Goal: Task Accomplishment & Management: Use online tool/utility

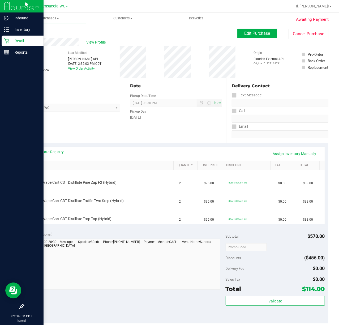
click at [14, 43] on p "Retail" at bounding box center [25, 41] width 32 height 6
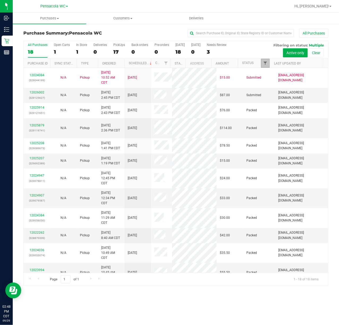
click at [265, 65] on span "Filter" at bounding box center [265, 63] width 4 height 4
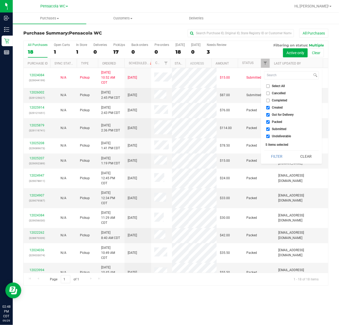
click at [276, 85] on span "Select All" at bounding box center [278, 85] width 13 height 3
click at [269, 85] on input "Select All" at bounding box center [267, 85] width 3 height 3
checkbox input "true"
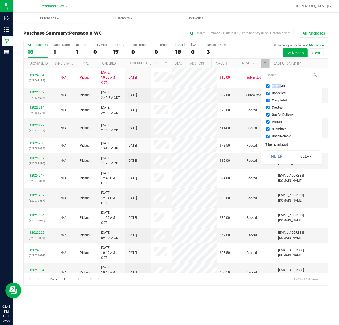
click at [276, 84] on span "Select All" at bounding box center [278, 85] width 13 height 3
click at [269, 84] on input "Select All" at bounding box center [267, 85] width 3 height 3
checkbox input "false"
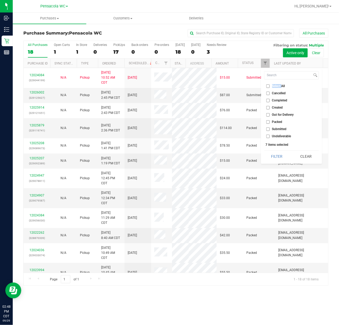
checkbox input "false"
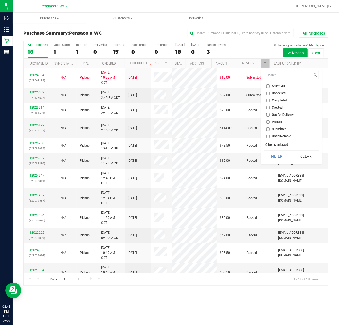
click at [284, 131] on span "Submitted" at bounding box center [279, 128] width 15 height 3
click at [269, 131] on input "Submitted" at bounding box center [267, 128] width 3 height 3
checkbox input "true"
click at [267, 160] on button "Filter" at bounding box center [276, 156] width 25 height 12
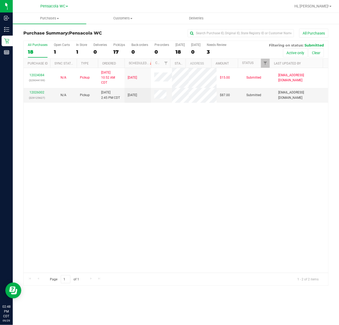
drag, startPoint x: 182, startPoint y: 181, endPoint x: 163, endPoint y: 163, distance: 25.9
click at [181, 181] on div "12024084 (329044199) N/A Pickup [DATE] 10:52 AM CDT 9/29/2025 $15.00 Submitted …" at bounding box center [176, 170] width 304 height 205
click at [36, 89] on td "12026002 (329125627)" at bounding box center [37, 95] width 27 height 15
click at [36, 91] on link "12026002" at bounding box center [36, 92] width 15 height 4
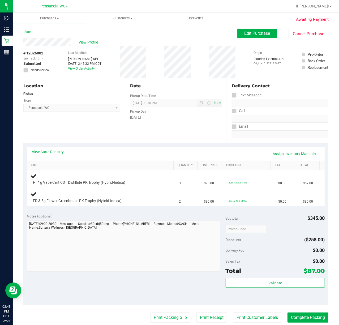
click at [99, 218] on div "Notes (optional)" at bounding box center [126, 215] width 198 height 5
click at [52, 151] on link "View State Registry" at bounding box center [48, 151] width 32 height 5
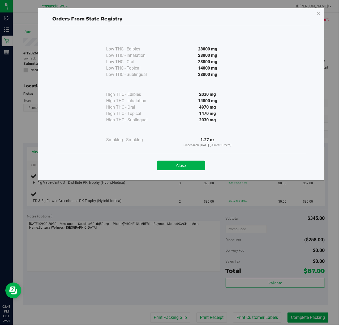
click at [181, 171] on div "Close" at bounding box center [180, 163] width 249 height 21
click at [182, 169] on button "Close" at bounding box center [181, 165] width 48 height 10
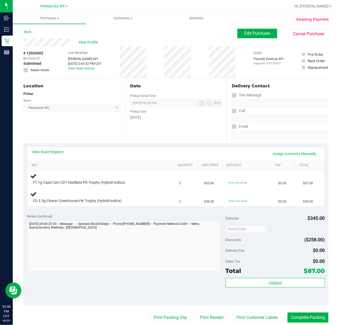
click at [169, 213] on div "Notes (optional) Subtotal $345.00 Discounts ($258.00) Delivery Fee $0.00 Sales …" at bounding box center [175, 257] width 305 height 95
click at [82, 219] on div "Notes (optional)" at bounding box center [126, 215] width 198 height 5
click at [82, 218] on div "Notes (optional)" at bounding box center [126, 215] width 198 height 5
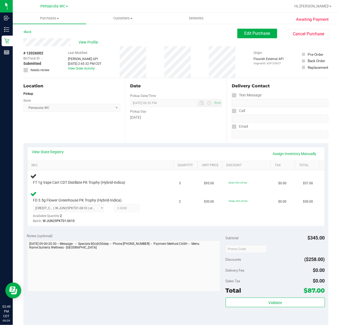
click at [31, 32] on div "Back" at bounding box center [27, 32] width 8 height 6
click at [29, 30] on link "Back" at bounding box center [27, 32] width 8 height 4
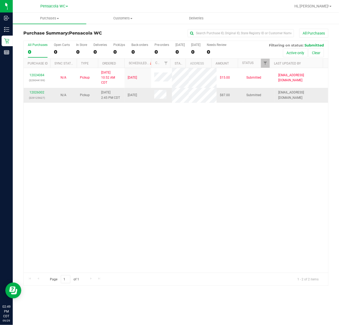
drag, startPoint x: 131, startPoint y: 124, endPoint x: 242, endPoint y: 100, distance: 114.3
click at [147, 122] on div "12024084 (329044199) N/A Pickup [DATE] 10:52 AM CDT 9/29/2025 $15.00 Submitted …" at bounding box center [176, 170] width 304 height 205
click at [263, 64] on span "Filter" at bounding box center [265, 63] width 4 height 4
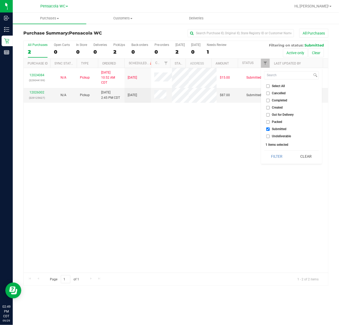
click at [273, 123] on span "Packed" at bounding box center [277, 121] width 10 height 3
click at [269, 123] on input "Packed" at bounding box center [267, 121] width 3 height 3
checkbox input "true"
click at [276, 154] on button "Filter" at bounding box center [276, 156] width 25 height 12
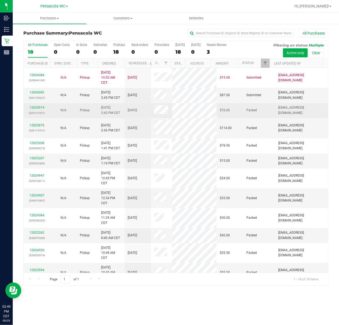
click at [162, 110] on span at bounding box center [161, 110] width 14 height 11
click at [38, 106] on link "12025914" at bounding box center [36, 108] width 15 height 4
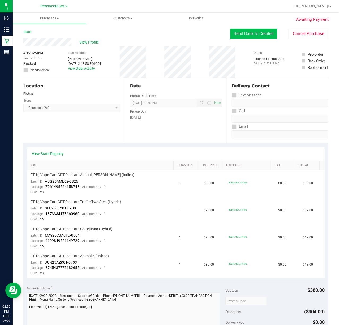
click at [250, 33] on button "Send Back to Created" at bounding box center [253, 34] width 47 height 10
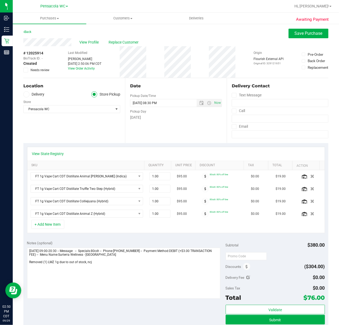
scroll to position [71, 0]
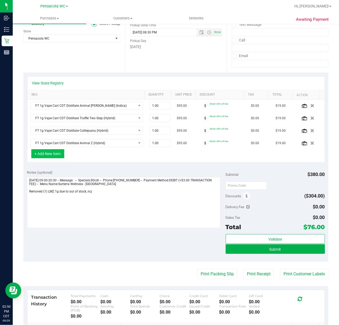
click at [36, 154] on button "+ Add New Item" at bounding box center [47, 153] width 33 height 9
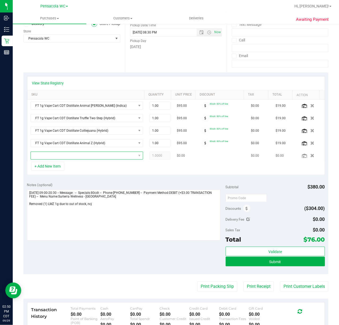
click at [51, 157] on span "NO DATA FOUND" at bounding box center [83, 155] width 105 height 7
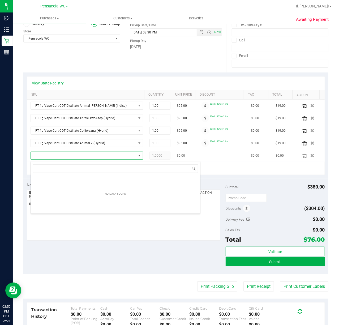
scroll to position [8, 108]
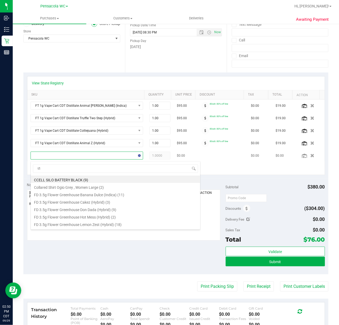
type input "t12"
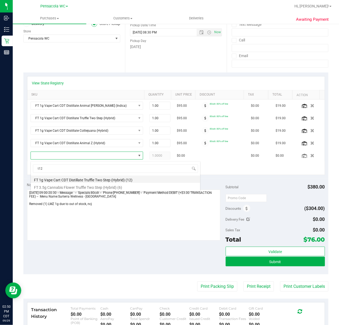
click at [77, 181] on li "FT 1g Vape Cart CDT Distillate Truffle Two Step (Hybrid) (12)" at bounding box center [115, 178] width 169 height 7
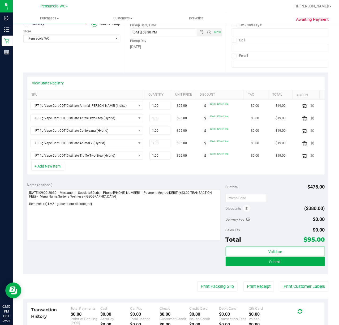
click at [185, 177] on div "View State Registry SKU Quantity Unit Price Discount Tax Total Action FT 1g Vap…" at bounding box center [175, 125] width 305 height 106
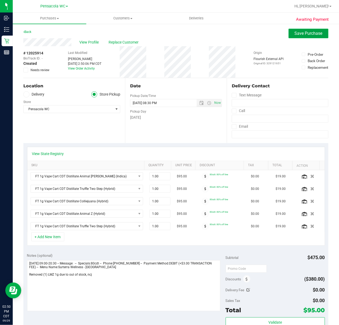
click at [294, 32] on span "Save Purchase" at bounding box center [308, 33] width 28 height 5
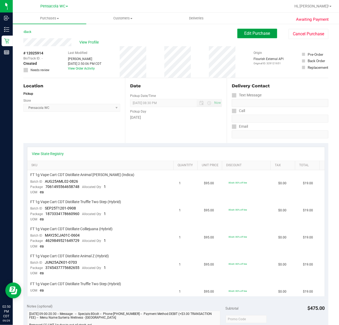
click at [245, 30] on button "Edit Purchase" at bounding box center [257, 34] width 40 height 10
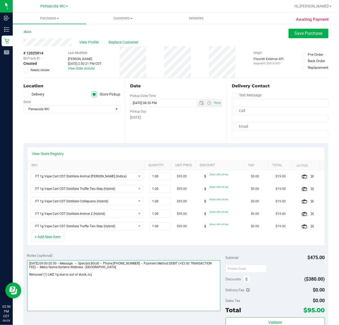
click at [113, 292] on textarea at bounding box center [123, 285] width 193 height 51
type textarea "[DATE] 09:00-20:30 -- Message: -- Specials:80cdt -- Phone:[PHONE_NUMBER] -- Pay…"
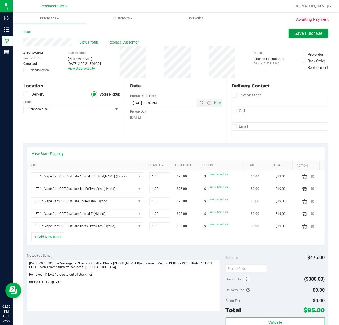
click at [300, 35] on span "Save Purchase" at bounding box center [308, 33] width 28 height 5
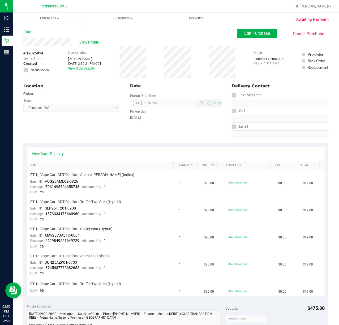
click at [153, 251] on td "FT 1g Vape Cart CDT Distillate Animal Z (Hybrid) Batch ID JUN25AZK01-0703 Packa…" at bounding box center [101, 264] width 149 height 27
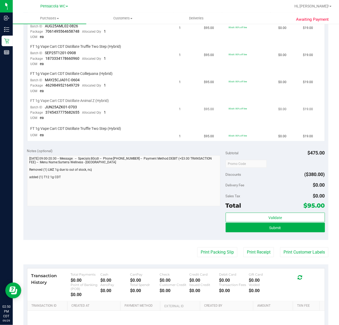
scroll to position [172, 0]
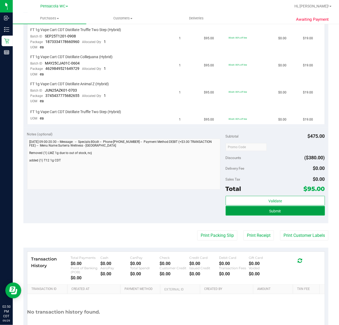
click at [260, 211] on button "Submit" at bounding box center [274, 211] width 99 height 10
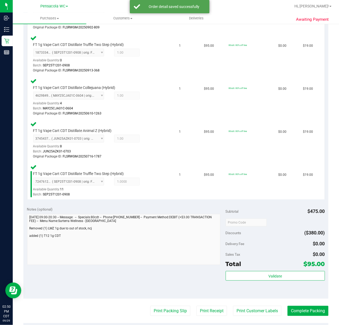
scroll to position [214, 0]
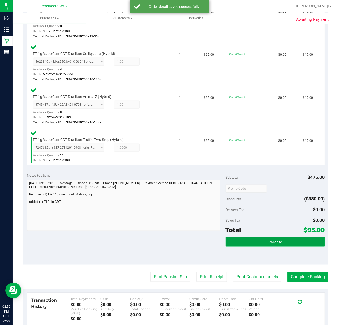
click at [259, 241] on button "Validate" at bounding box center [274, 242] width 99 height 10
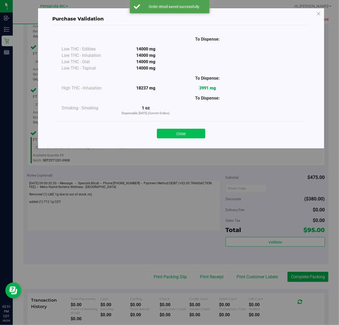
click at [182, 136] on button "Close" at bounding box center [181, 134] width 48 height 10
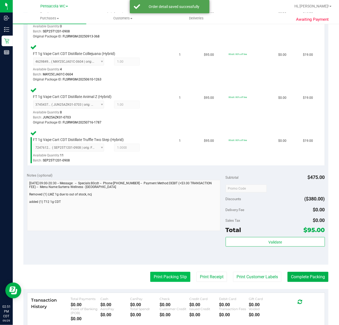
click at [167, 274] on button "Print Packing Slip" at bounding box center [170, 277] width 40 height 10
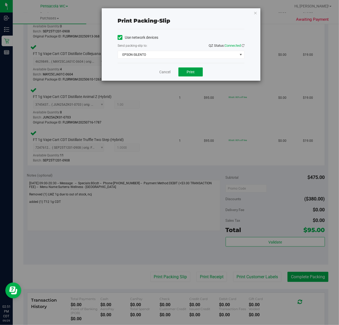
click at [195, 75] on button "Print" at bounding box center [190, 71] width 24 height 9
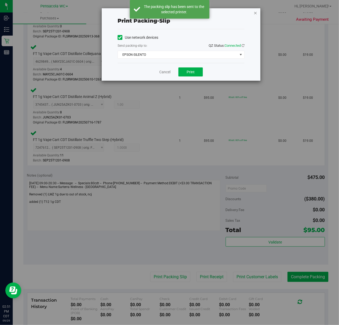
click at [253, 15] on icon "button" at bounding box center [255, 13] width 4 height 6
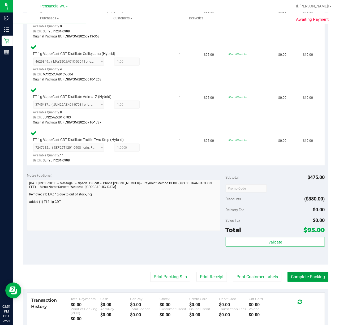
click at [302, 277] on button "Complete Packing" at bounding box center [307, 277] width 41 height 10
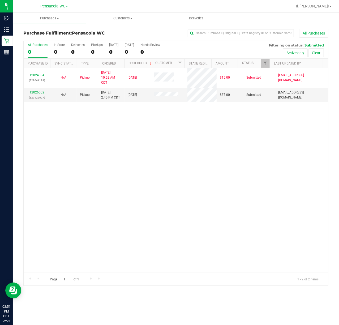
click at [161, 146] on div "12024084 (329044199) N/A Pickup [DATE] 10:52 AM CDT 9/29/2025 $15.00 Submitted …" at bounding box center [176, 170] width 304 height 205
click at [143, 146] on div "12024084 (329044199) N/A Pickup [DATE] 10:52 AM CDT 9/29/2025 $15.00 Submitted …" at bounding box center [176, 170] width 304 height 205
click at [42, 93] on link "12026002" at bounding box center [36, 92] width 15 height 4
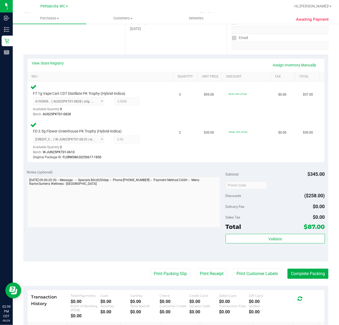
scroll to position [88, 0]
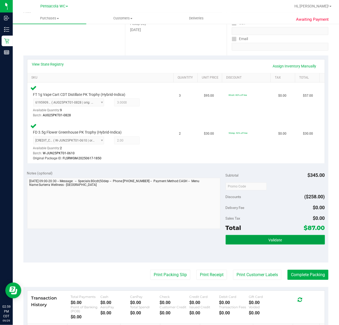
click at [262, 241] on button "Validate" at bounding box center [274, 240] width 99 height 10
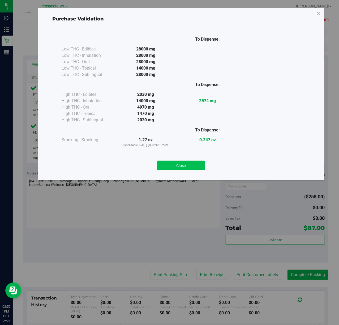
click at [165, 170] on button "Close" at bounding box center [181, 165] width 48 height 10
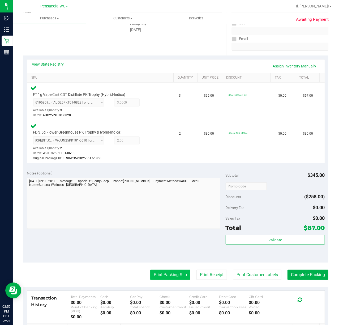
click at [165, 277] on button "Print Packing Slip" at bounding box center [170, 274] width 40 height 10
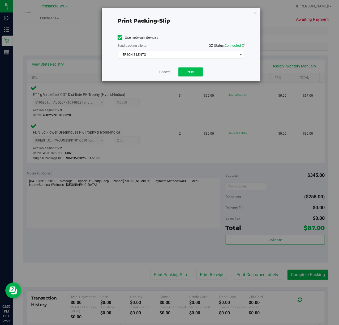
click at [183, 75] on button "Print" at bounding box center [190, 71] width 24 height 9
click at [255, 12] on icon "button" at bounding box center [255, 13] width 4 height 6
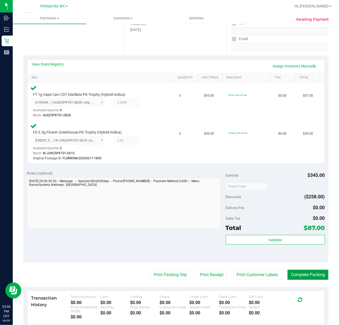
click at [308, 273] on button "Complete Packing" at bounding box center [307, 274] width 41 height 10
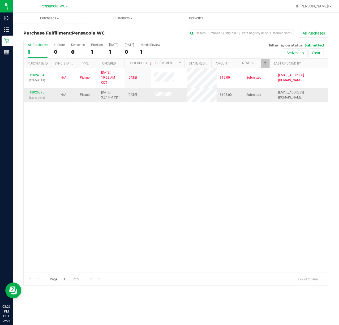
click at [38, 94] on link "12026375" at bounding box center [36, 92] width 15 height 4
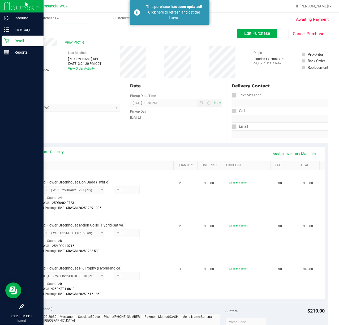
click at [8, 41] on icon at bounding box center [6, 40] width 5 height 5
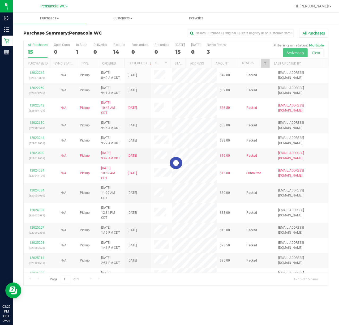
click at [265, 60] on div at bounding box center [176, 163] width 304 height 244
click at [265, 62] on span "Filter" at bounding box center [265, 63] width 4 height 4
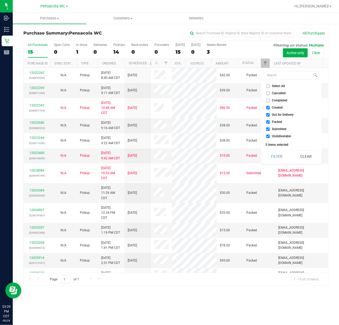
click at [282, 86] on span "Select All" at bounding box center [278, 85] width 13 height 3
click at [269, 86] on input "Select All" at bounding box center [267, 85] width 3 height 3
checkbox input "true"
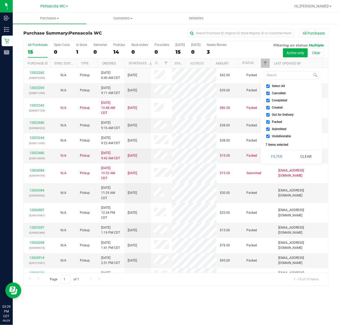
click at [282, 86] on span "Select All" at bounding box center [278, 85] width 13 height 3
click at [269, 86] on input "Select All" at bounding box center [267, 85] width 3 height 3
checkbox input "false"
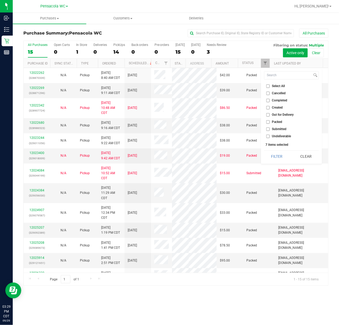
checkbox input "false"
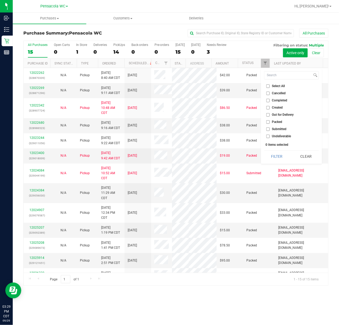
click at [282, 129] on span "Submitted" at bounding box center [279, 128] width 15 height 3
click at [269, 129] on input "Submitted" at bounding box center [267, 128] width 3 height 3
click at [273, 159] on button "Filter" at bounding box center [276, 156] width 25 height 12
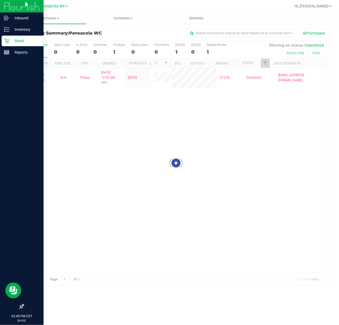
checkbox input "true"
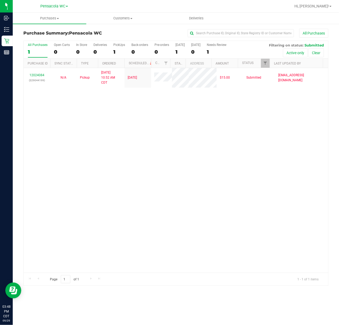
click at [212, 203] on div "12024084 (329044199) N/A Pickup [DATE] 10:52 AM CDT 9/29/2025 $15.00 Submitted …" at bounding box center [176, 170] width 304 height 205
click at [265, 64] on span "Filter" at bounding box center [265, 63] width 4 height 4
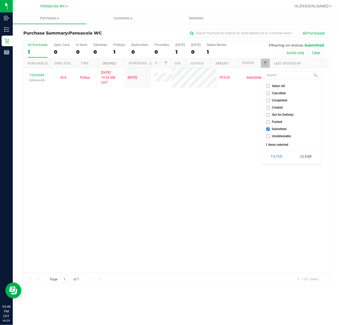
click at [282, 86] on span "Select All" at bounding box center [278, 85] width 13 height 3
click at [269, 86] on input "Select All" at bounding box center [267, 85] width 3 height 3
checkbox input "true"
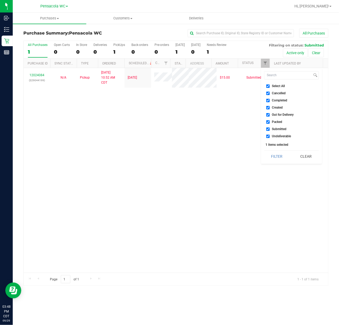
checkbox input "true"
click at [277, 93] on span "Cancelled" at bounding box center [279, 93] width 14 height 3
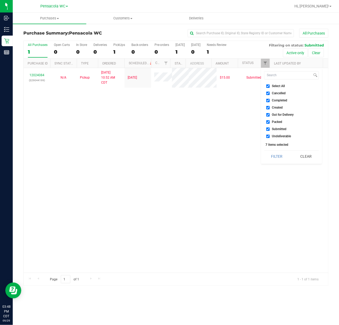
click at [269, 93] on input "Cancelled" at bounding box center [267, 93] width 3 height 3
checkbox input "false"
click at [281, 88] on li "Select All" at bounding box center [291, 86] width 55 height 6
click at [281, 87] on span "Select All" at bounding box center [278, 85] width 13 height 3
click at [269, 87] on input "Select All" at bounding box center [267, 85] width 3 height 3
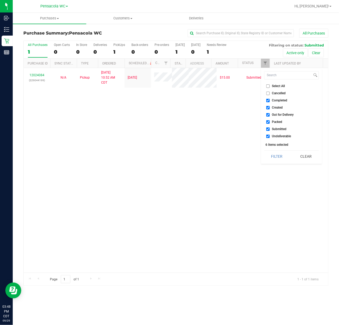
checkbox input "true"
click at [277, 85] on span "Select All" at bounding box center [278, 85] width 13 height 3
click at [269, 85] on input "Select All" at bounding box center [267, 85] width 3 height 3
checkbox input "false"
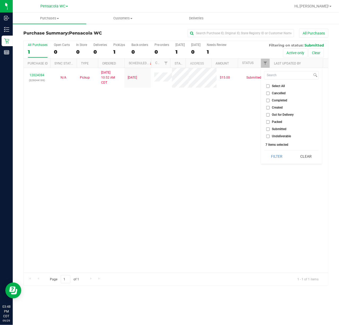
checkbox input "false"
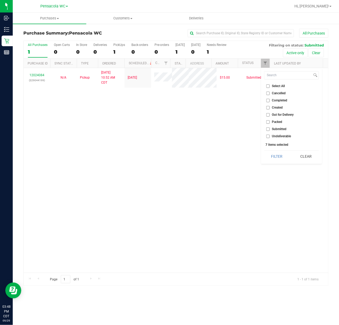
checkbox input "false"
click at [284, 129] on span "Submitted" at bounding box center [279, 128] width 15 height 3
click at [269, 129] on input "Submitted" at bounding box center [267, 128] width 3 height 3
checkbox input "true"
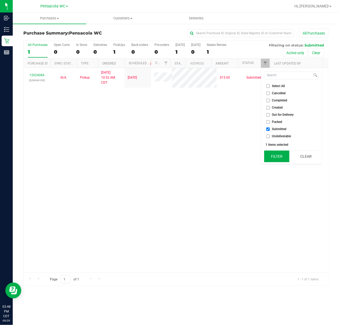
click at [277, 154] on button "Filter" at bounding box center [276, 156] width 25 height 12
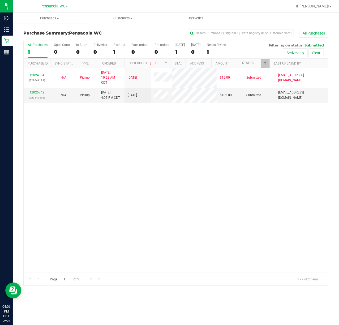
click at [136, 169] on div "12024084 (329044199) N/A Pickup [DATE] 10:52 AM CDT 9/29/2025 $15.00 Submitted …" at bounding box center [176, 170] width 304 height 205
click at [39, 94] on link "12026742" at bounding box center [36, 92] width 15 height 4
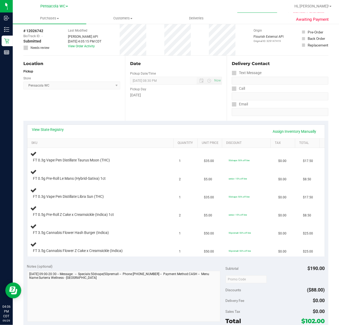
scroll to position [33, 0]
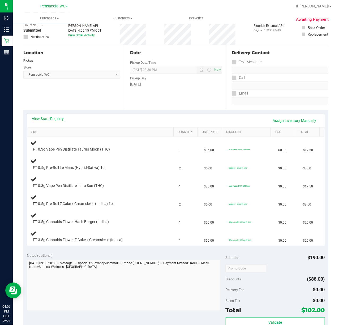
click at [51, 118] on link "View State Registry" at bounding box center [48, 118] width 32 height 5
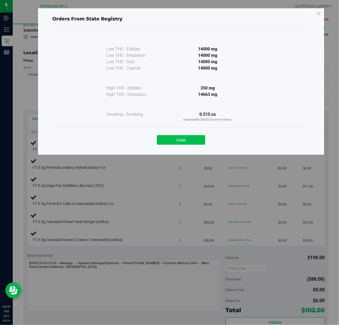
click at [185, 143] on button "Close" at bounding box center [181, 140] width 48 height 10
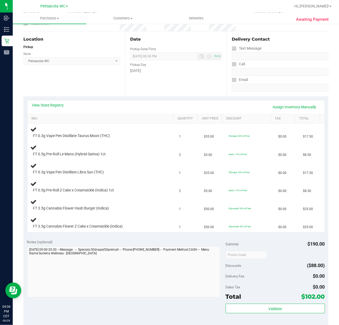
scroll to position [48, 0]
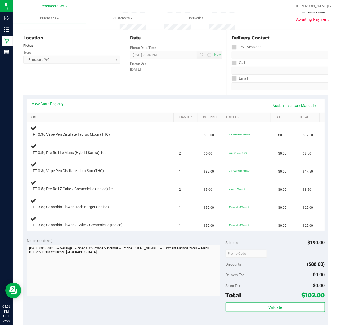
click at [52, 117] on link "SKU" at bounding box center [101, 117] width 140 height 4
click at [64, 116] on link "SKU" at bounding box center [101, 117] width 140 height 4
click at [51, 101] on link "View State Registry" at bounding box center [48, 103] width 32 height 5
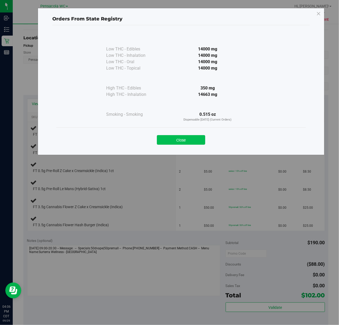
click at [178, 142] on button "Close" at bounding box center [181, 140] width 48 height 10
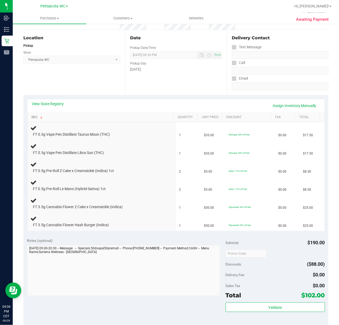
click at [74, 117] on link "SKU" at bounding box center [101, 117] width 140 height 4
click at [51, 103] on link "View State Registry" at bounding box center [48, 103] width 32 height 5
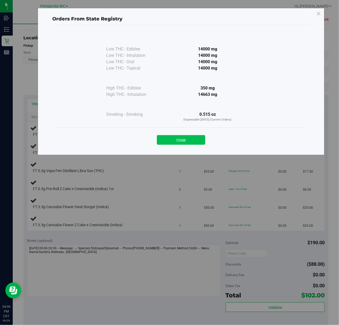
click at [179, 142] on button "Close" at bounding box center [181, 140] width 48 height 10
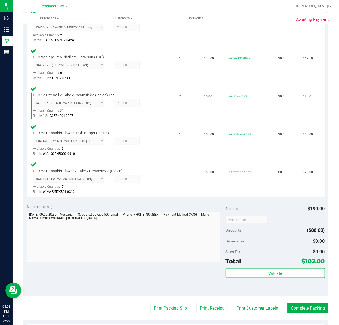
scroll to position [201, 0]
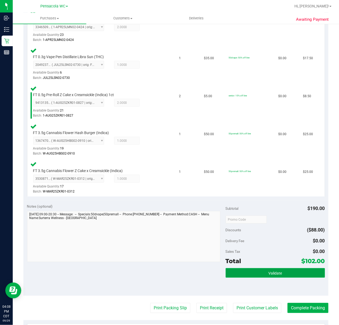
click at [242, 270] on button "Validate" at bounding box center [274, 273] width 99 height 10
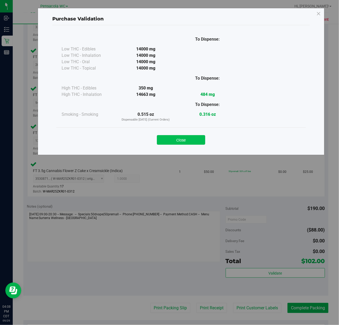
click at [182, 135] on button "Close" at bounding box center [181, 140] width 48 height 10
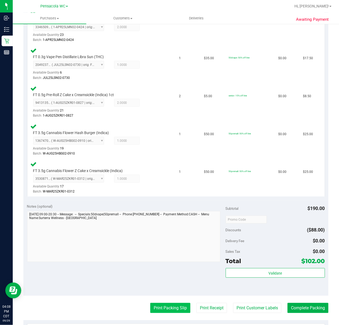
click at [158, 307] on button "Print Packing Slip" at bounding box center [170, 308] width 40 height 10
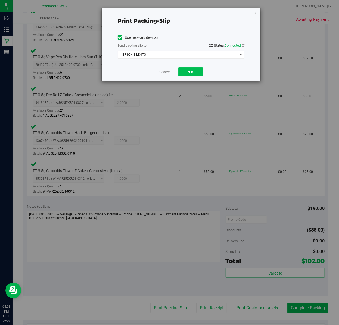
click at [194, 69] on button "Print" at bounding box center [190, 71] width 24 height 9
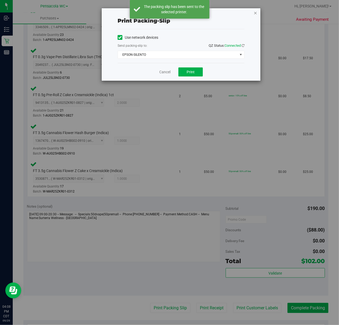
click at [255, 13] on icon "button" at bounding box center [255, 13] width 4 height 6
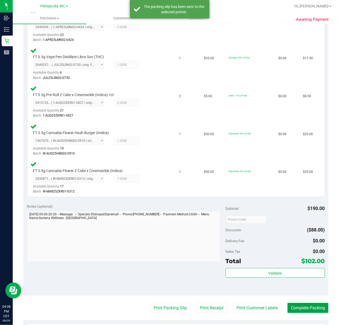
click at [305, 308] on button "Complete Packing" at bounding box center [307, 308] width 41 height 10
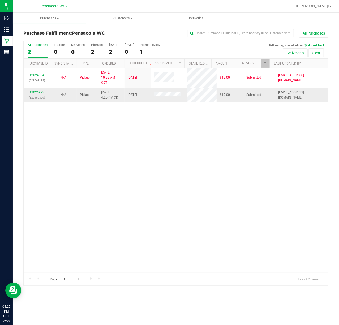
click at [40, 92] on link "12026923" at bounding box center [36, 92] width 15 height 4
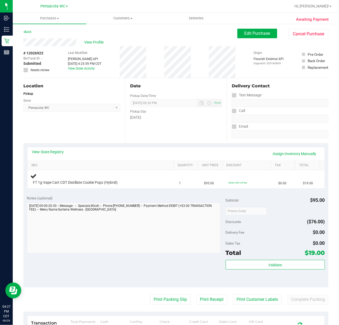
click at [97, 134] on div "Location Pickup Store Pensacola WC Select Store [PERSON_NAME][GEOGRAPHIC_DATA] …" at bounding box center [74, 110] width 102 height 65
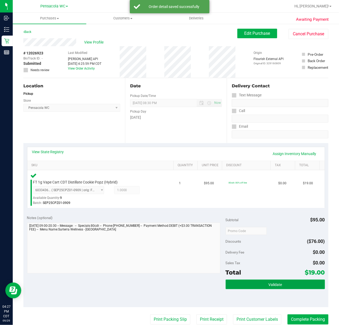
click at [275, 289] on button "Validate" at bounding box center [274, 284] width 99 height 10
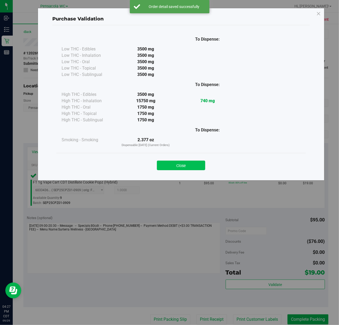
click at [182, 164] on button "Close" at bounding box center [181, 165] width 48 height 10
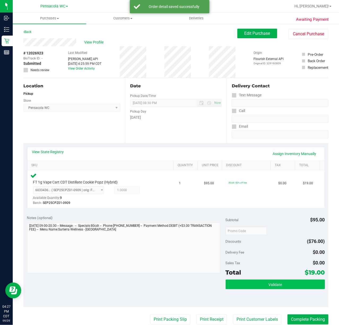
click at [237, 284] on button "Validate" at bounding box center [274, 284] width 99 height 10
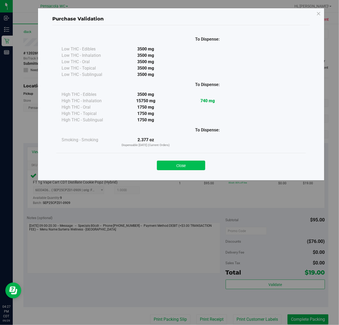
click at [187, 164] on button "Close" at bounding box center [181, 165] width 48 height 10
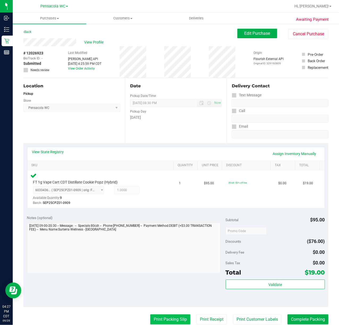
click at [150, 315] on button "Print Packing Slip" at bounding box center [170, 319] width 40 height 10
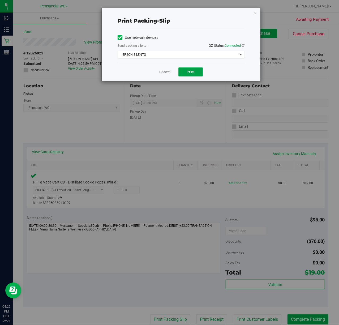
click at [193, 70] on span "Print" at bounding box center [190, 72] width 8 height 4
click at [253, 10] on icon "button" at bounding box center [255, 13] width 4 height 6
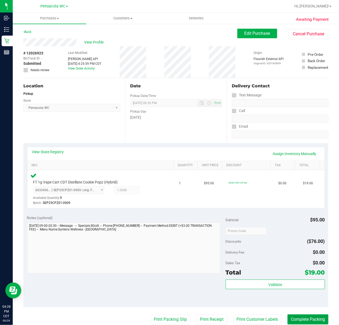
click at [298, 321] on button "Complete Packing" at bounding box center [307, 319] width 41 height 10
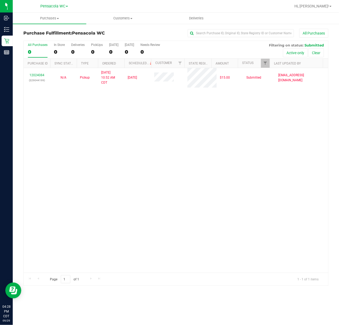
click at [160, 127] on div "12024084 (329044199) N/A Pickup [DATE] 10:52 AM CDT 9/29/2025 $15.00 Submitted …" at bounding box center [176, 170] width 304 height 205
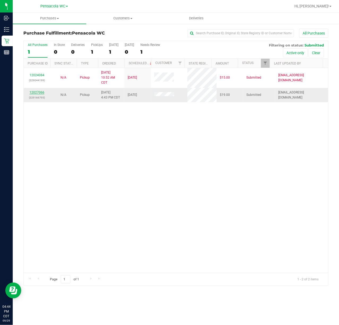
click at [39, 94] on link "12027066" at bounding box center [36, 92] width 15 height 4
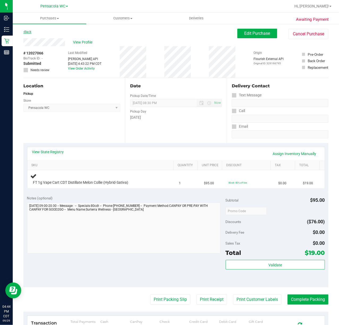
click at [29, 31] on link "Back" at bounding box center [27, 32] width 8 height 4
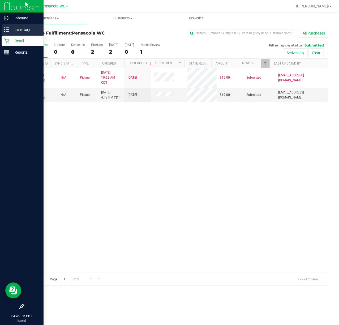
click at [7, 29] on line at bounding box center [7, 29] width 3 height 0
click at [14, 27] on p "Inventory" at bounding box center [25, 29] width 32 height 6
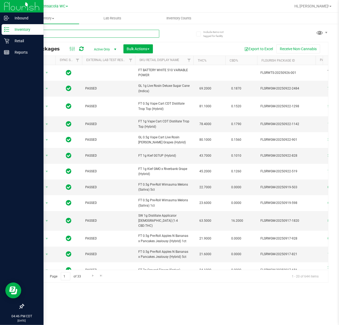
click at [48, 32] on input "text" at bounding box center [91, 34] width 136 height 8
type input "mixed"
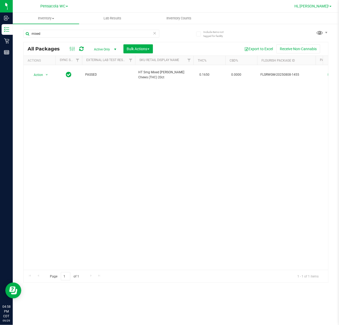
click at [319, 7] on span "Hi, [PERSON_NAME]!" at bounding box center [311, 6] width 34 height 4
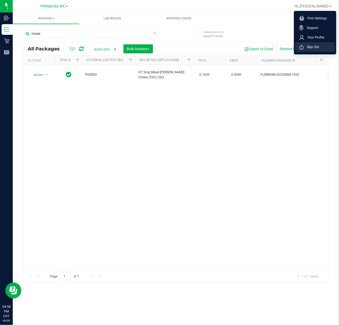
click at [317, 47] on span "Sign Out" at bounding box center [310, 46] width 15 height 5
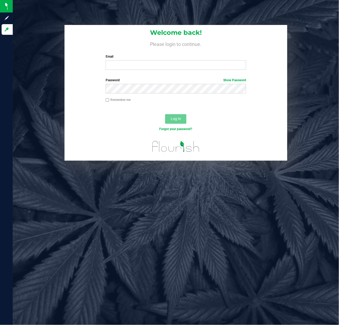
click at [139, 65] on input "Email" at bounding box center [176, 65] width 141 height 10
type input "[EMAIL_ADDRESS][DOMAIN_NAME]"
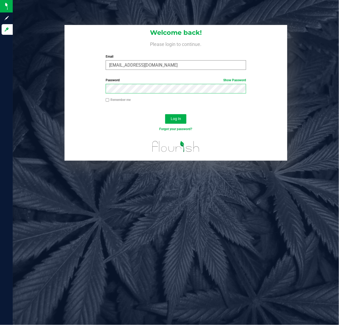
click at [165, 114] on button "Log In" at bounding box center [175, 119] width 21 height 10
